Goal: Find contact information: Find contact information

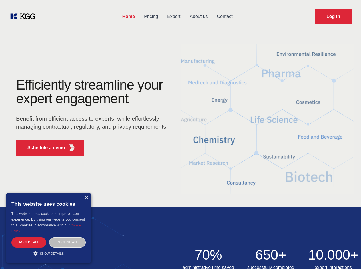
click at [180, 134] on div "Efficiently streamline your expert engagement Benefit from efficient access to …" at bounding box center [94, 119] width 174 height 83
click at [43, 148] on p "Schedule a demo" at bounding box center [46, 147] width 38 height 7
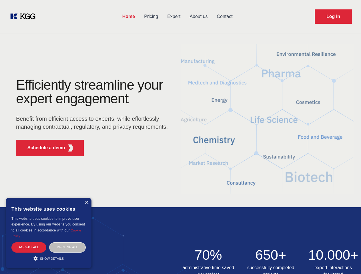
click at [86, 198] on div "× This website uses cookies This website uses cookies to improve user experienc…" at bounding box center [49, 233] width 86 height 71
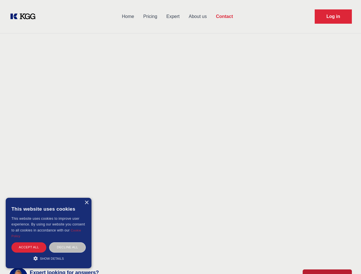
click at [29, 242] on div "Accept all" at bounding box center [28, 247] width 35 height 10
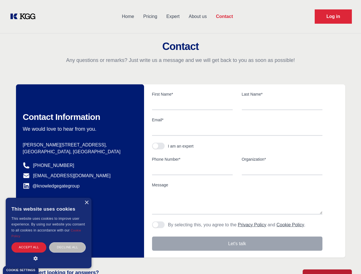
click at [67, 242] on div "Contact Information We would love to hear from you. Postal address [PERSON_NAME…" at bounding box center [80, 171] width 128 height 173
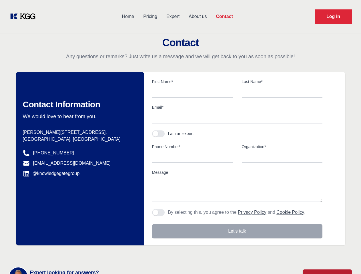
click at [49, 254] on main "Contact Any questions or remarks? Just write us a message and we will get back …" at bounding box center [180, 148] width 361 height 297
